Goal: Transaction & Acquisition: Subscribe to service/newsletter

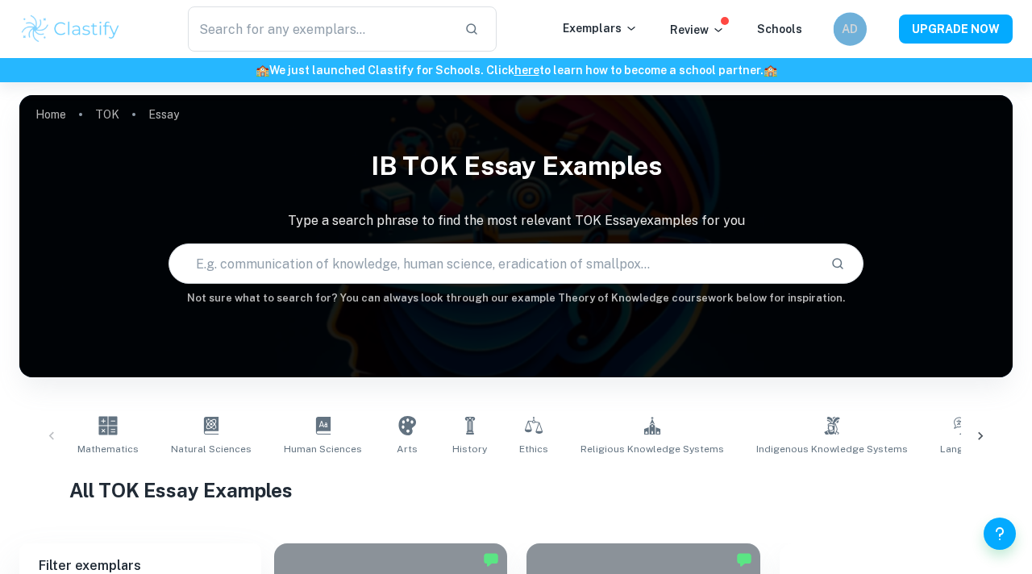
click at [859, 33] on h6 "AD" at bounding box center [849, 29] width 19 height 19
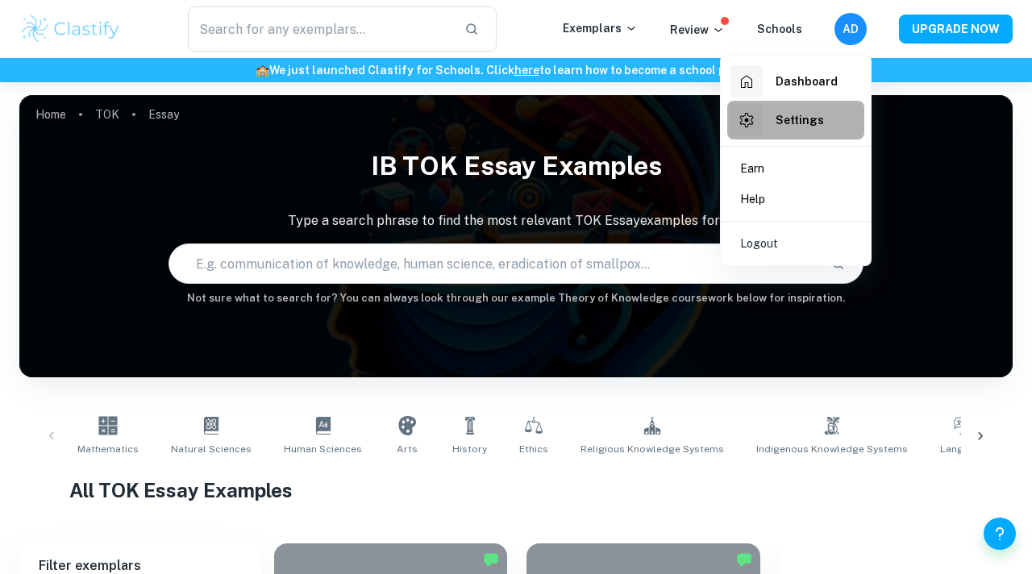
click at [780, 120] on h6 "Settings" at bounding box center [799, 120] width 48 height 18
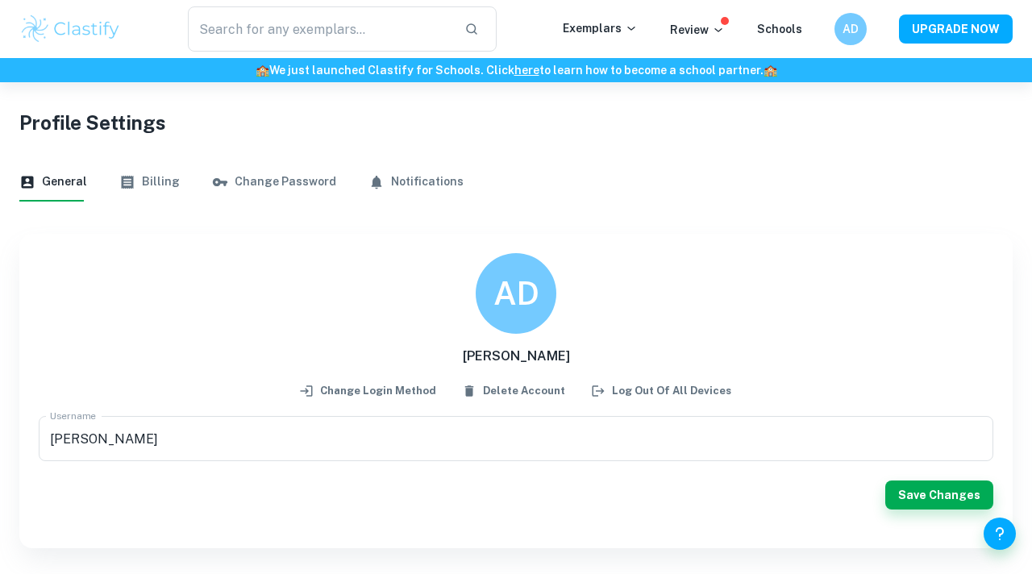
scroll to position [82, 0]
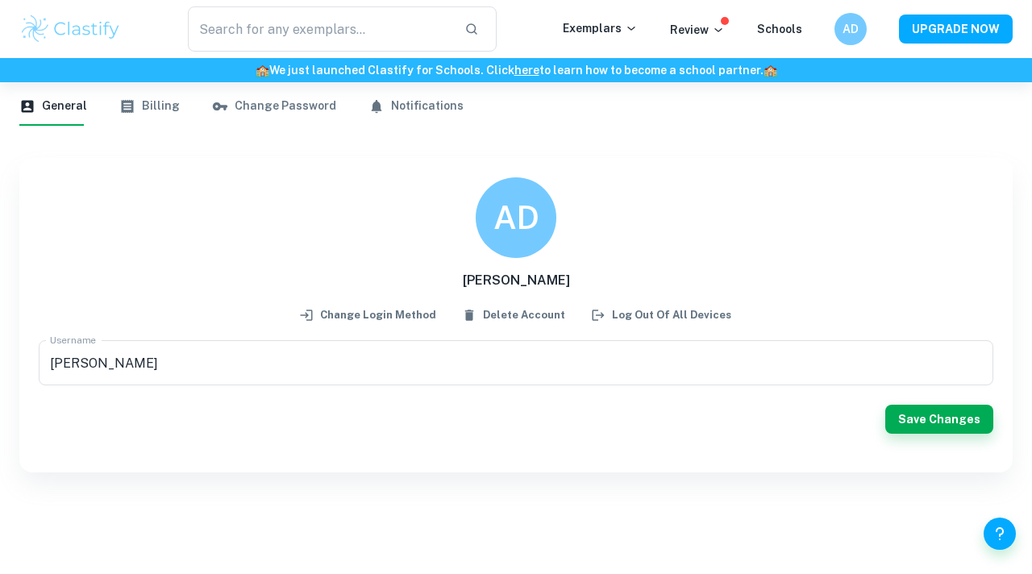
click at [119, 102] on icon "button" at bounding box center [127, 106] width 16 height 16
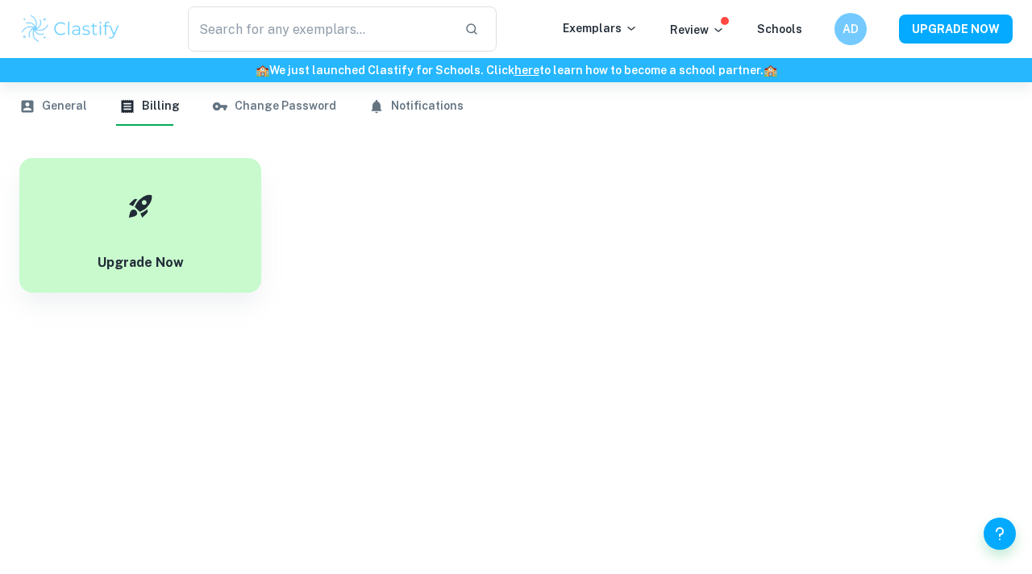
click at [216, 105] on icon "button" at bounding box center [220, 106] width 15 height 8
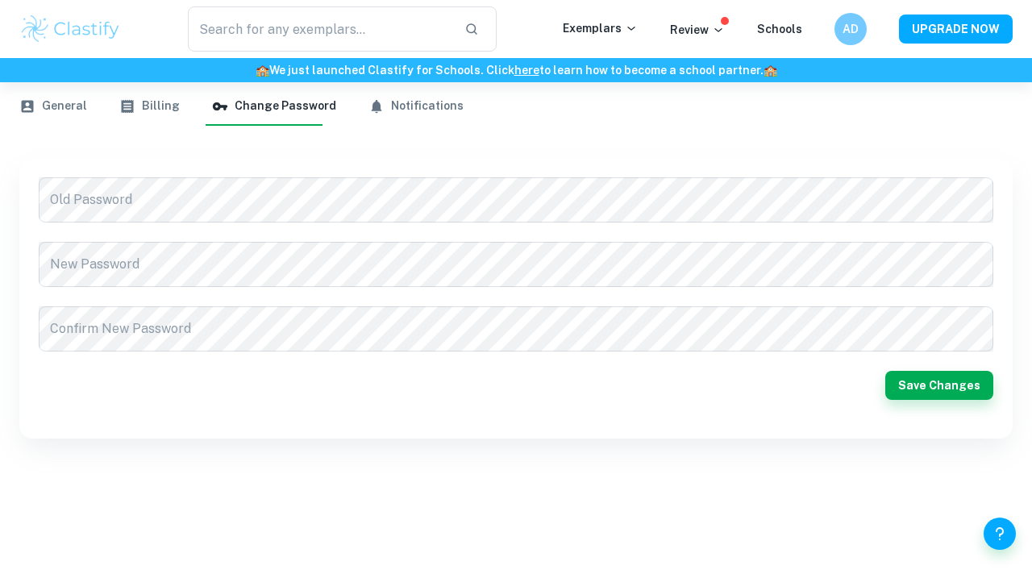
click at [413, 112] on button "Notifications" at bounding box center [415, 106] width 95 height 39
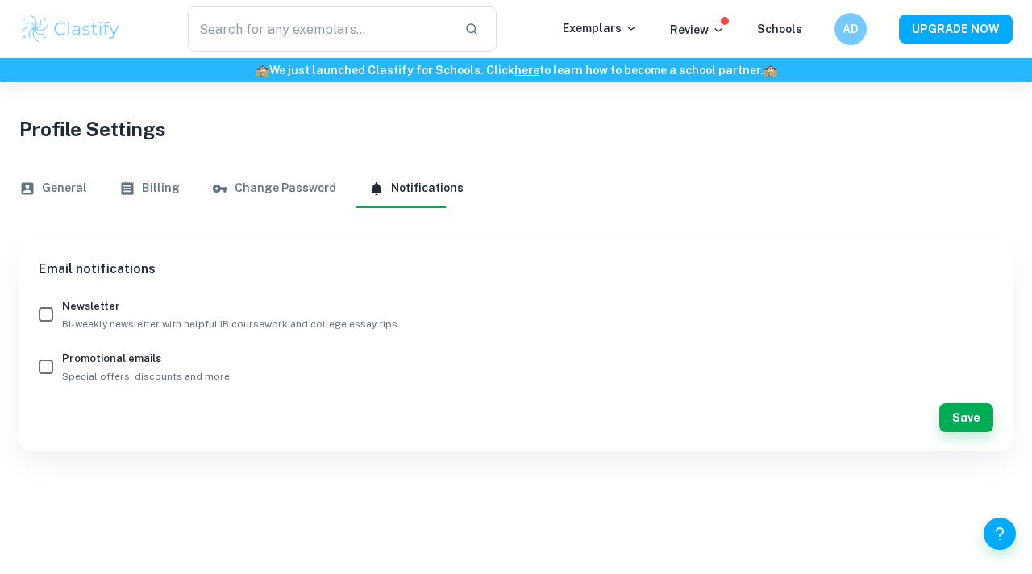
click at [46, 196] on button "General" at bounding box center [53, 188] width 68 height 39
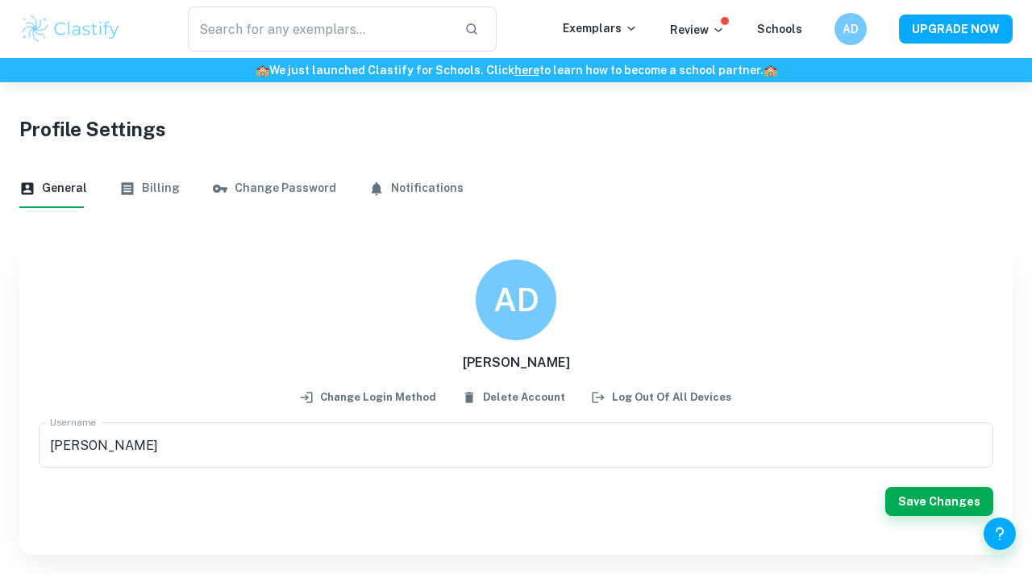
click at [153, 181] on button "Billing" at bounding box center [149, 188] width 60 height 39
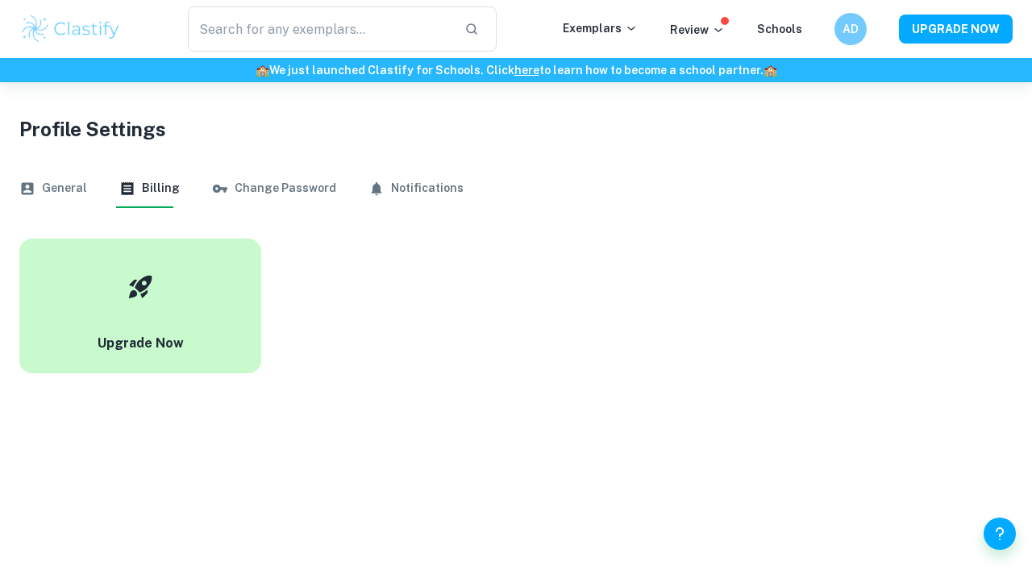
click at [226, 338] on button "Upgrade Now" at bounding box center [140, 306] width 242 height 135
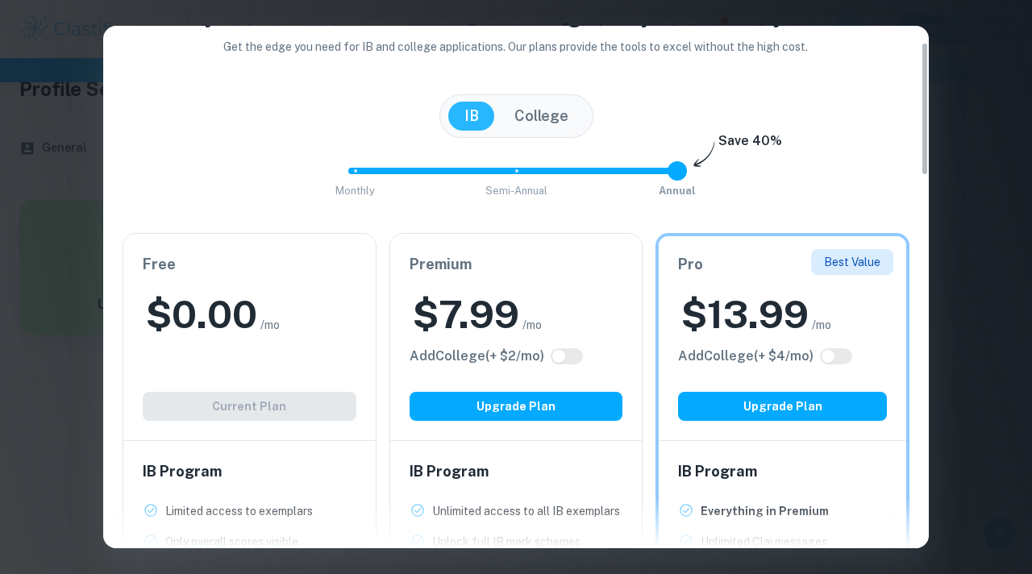
scroll to position [65, 0]
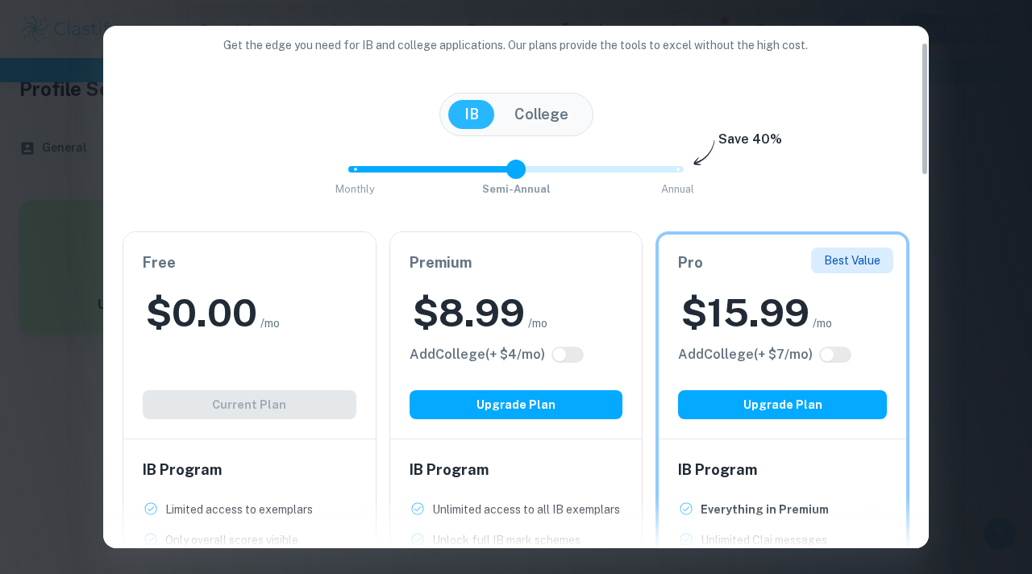
type input "0"
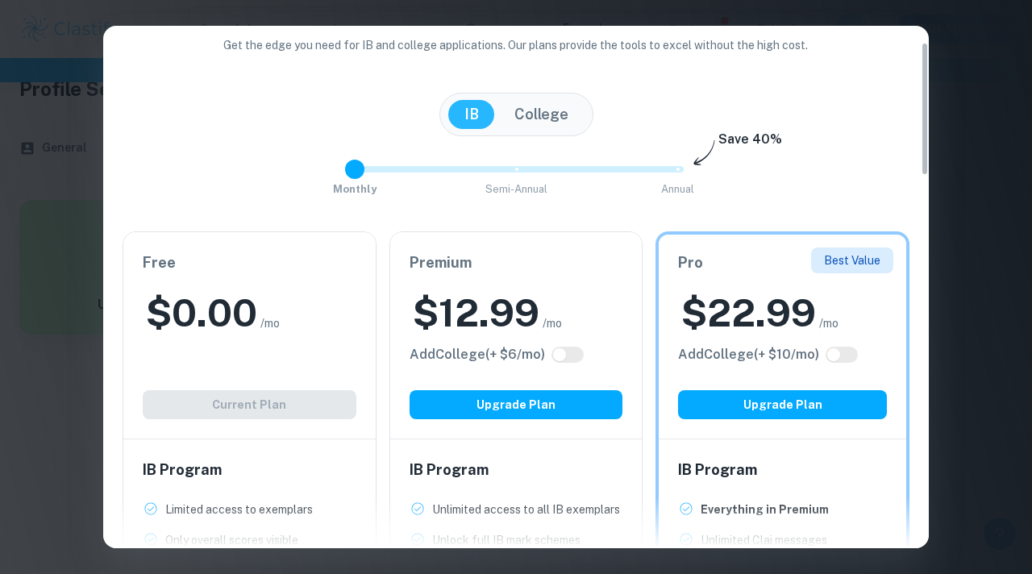
drag, startPoint x: 679, startPoint y: 171, endPoint x: 376, endPoint y: 175, distance: 303.1
click at [376, 175] on span "Monthly Semi-Annual Annual" at bounding box center [516, 169] width 322 height 27
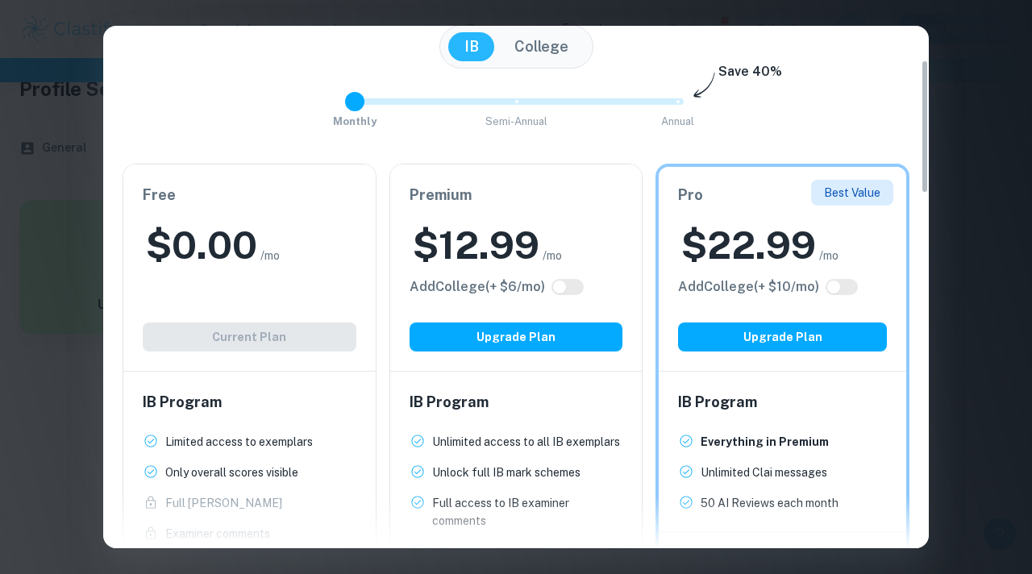
scroll to position [138, 0]
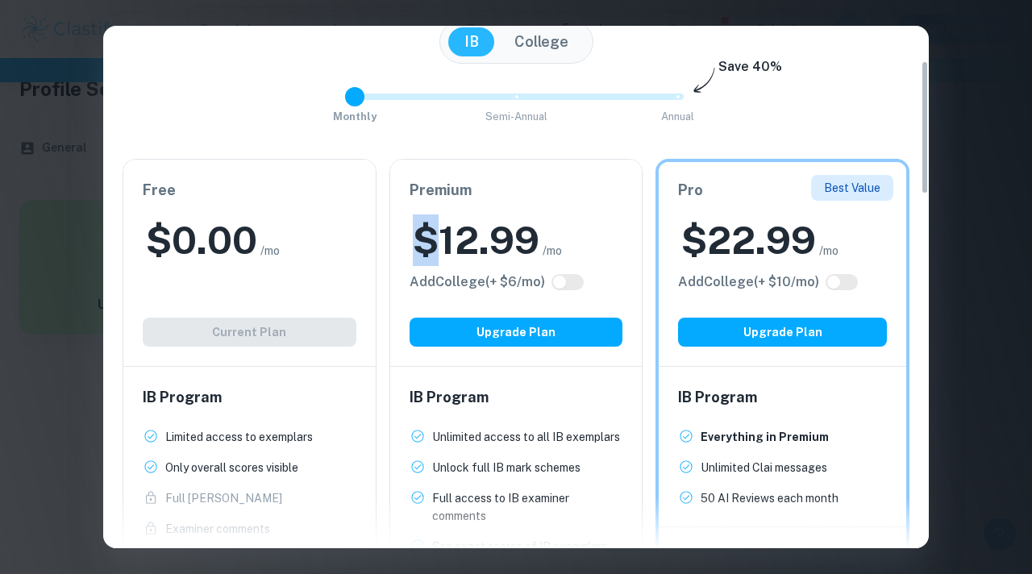
drag, startPoint x: 423, startPoint y: 243, endPoint x: 430, endPoint y: 214, distance: 29.7
click at [430, 214] on h2 "$ 12.99" at bounding box center [476, 240] width 127 height 52
drag, startPoint x: 402, startPoint y: 239, endPoint x: 436, endPoint y: 226, distance: 36.2
click at [436, 226] on div "Premium $ 12.99 /mo Add College (+ $ 6 /mo) Upgrade Plan" at bounding box center [516, 263] width 252 height 206
